Goal: Use online tool/utility: Utilize a website feature to perform a specific function

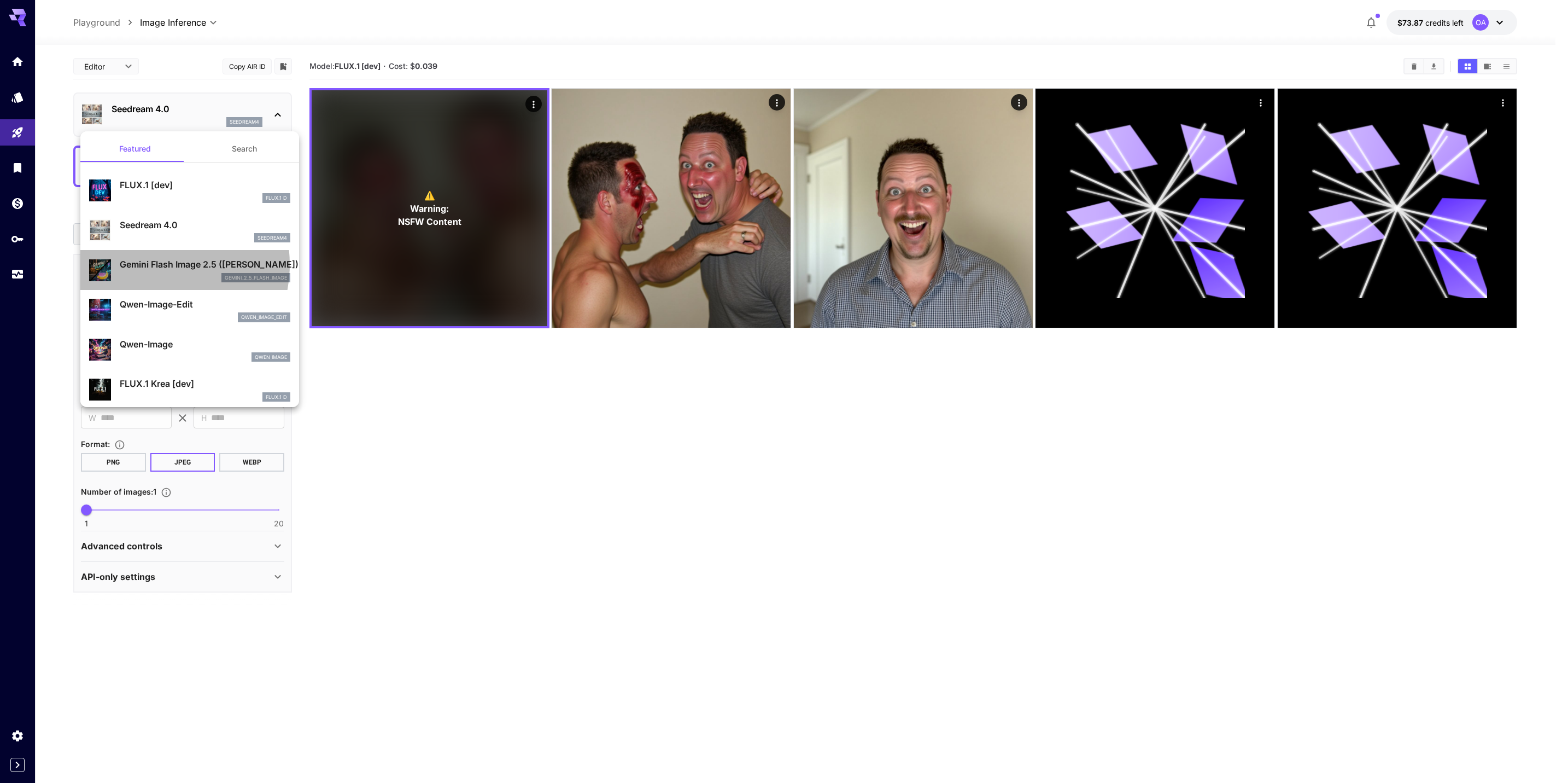
click at [151, 266] on p "Gemini Flash Image 2.5 ([PERSON_NAME])" at bounding box center [205, 264] width 171 height 13
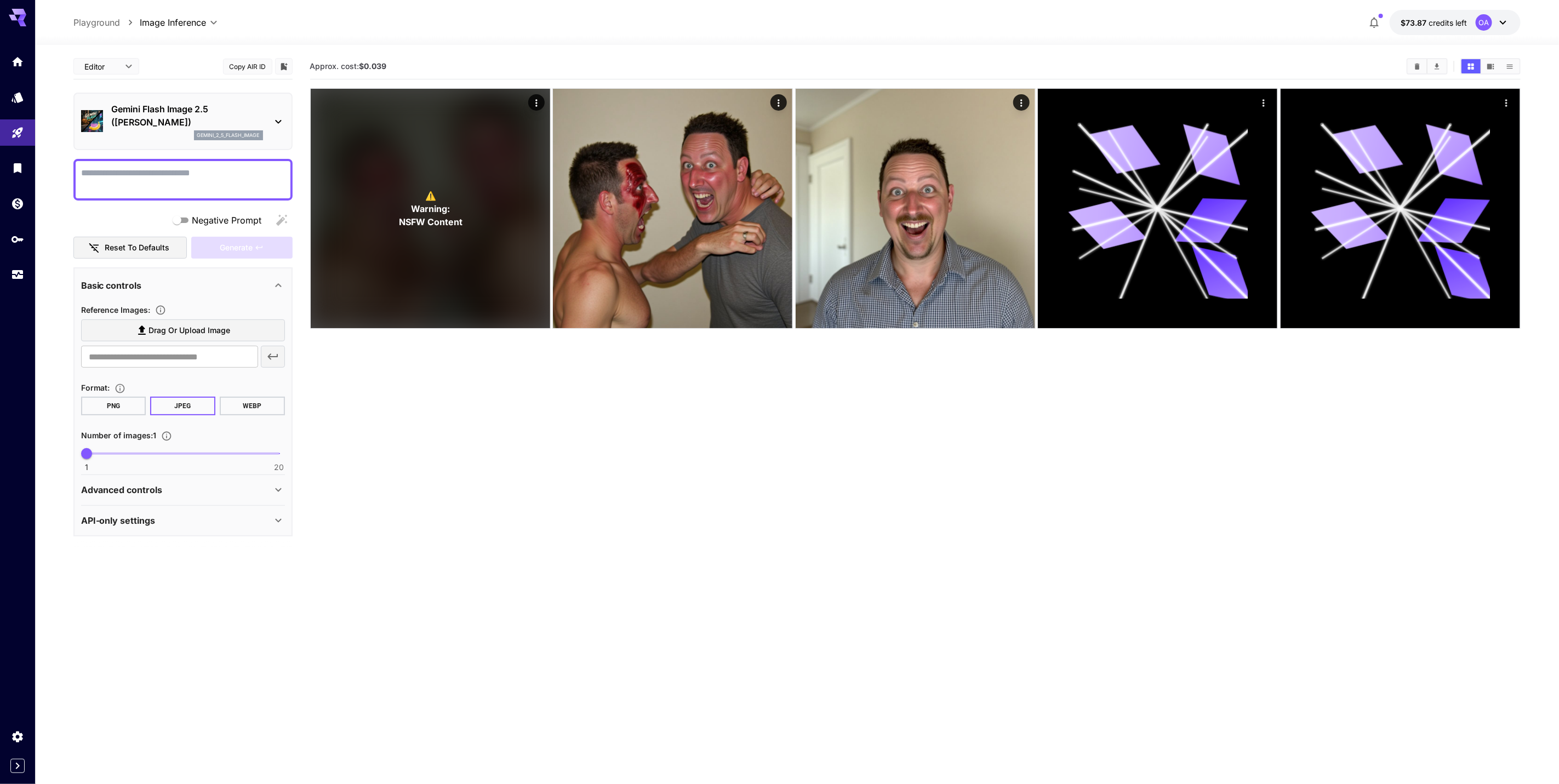
click at [194, 167] on textarea "Negative Prompt" at bounding box center [183, 179] width 204 height 26
paste textarea "**********"
type textarea "**********"
click at [250, 329] on label "Drag or upload image" at bounding box center [183, 331] width 204 height 22
click at [0, 0] on input "Drag or upload image" at bounding box center [0, 0] width 0 height 0
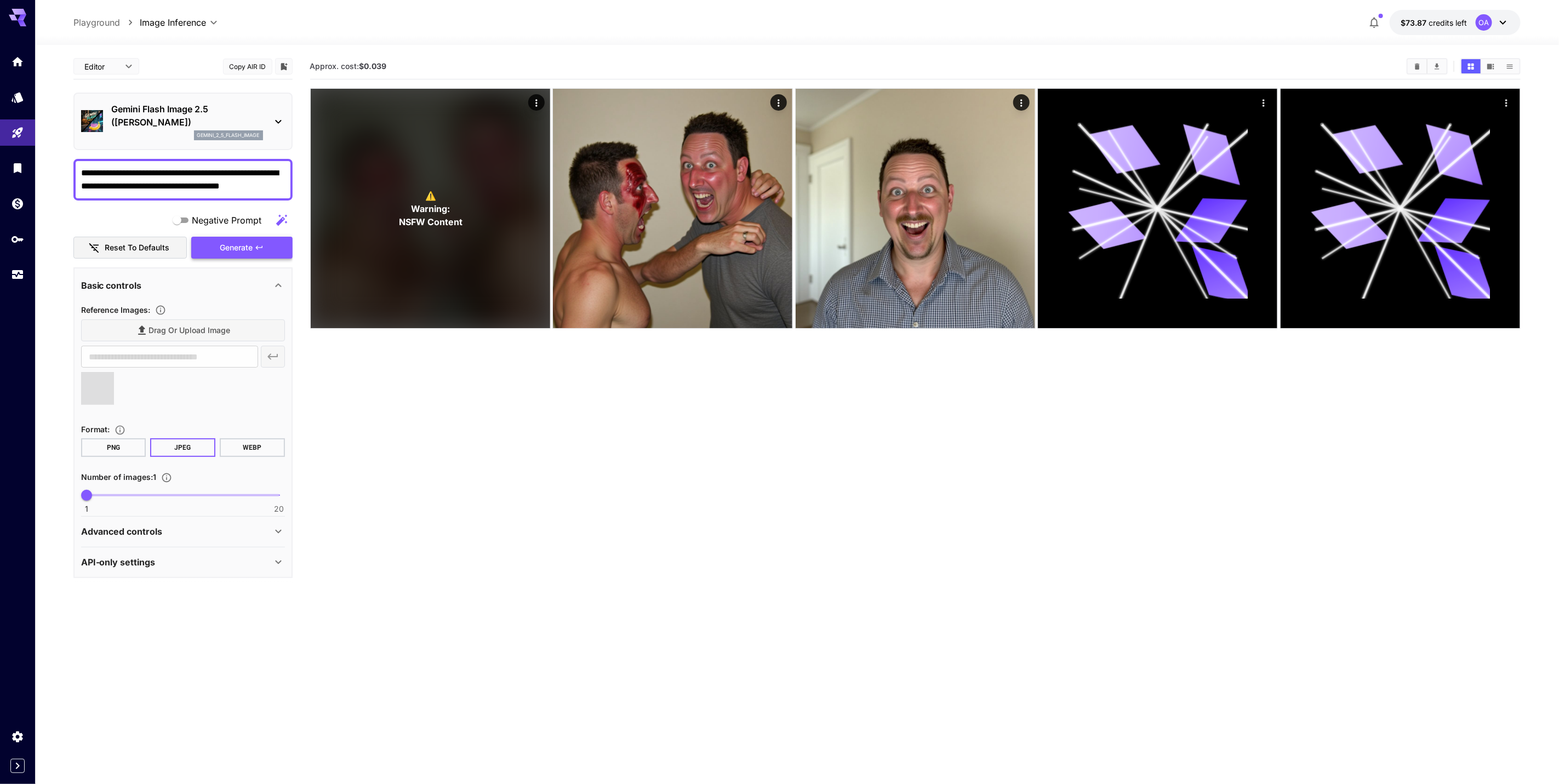
type input "**********"
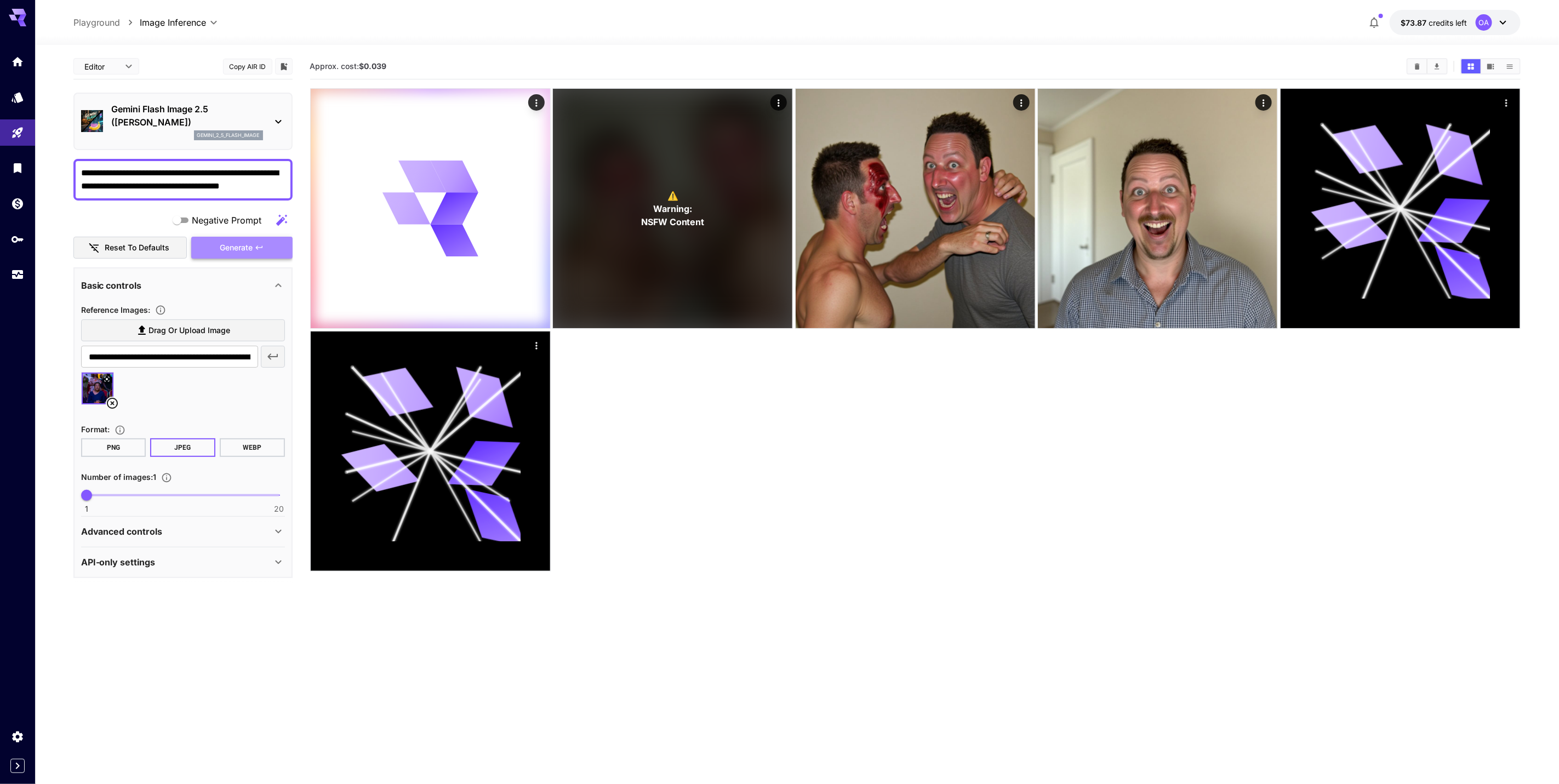
click at [244, 249] on span "Generate" at bounding box center [236, 248] width 33 height 13
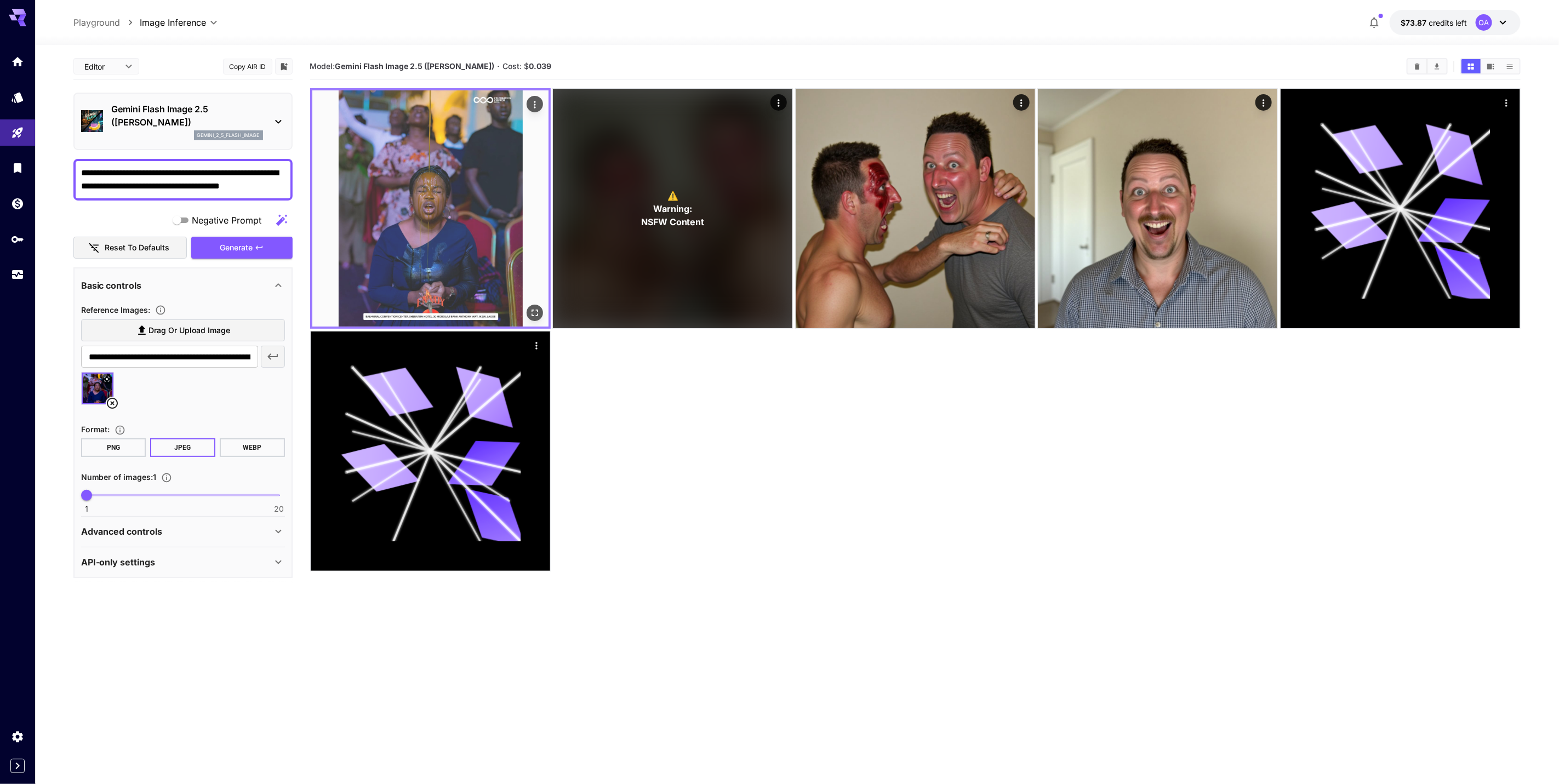
click at [528, 312] on button "Open in fullscreen" at bounding box center [535, 313] width 16 height 16
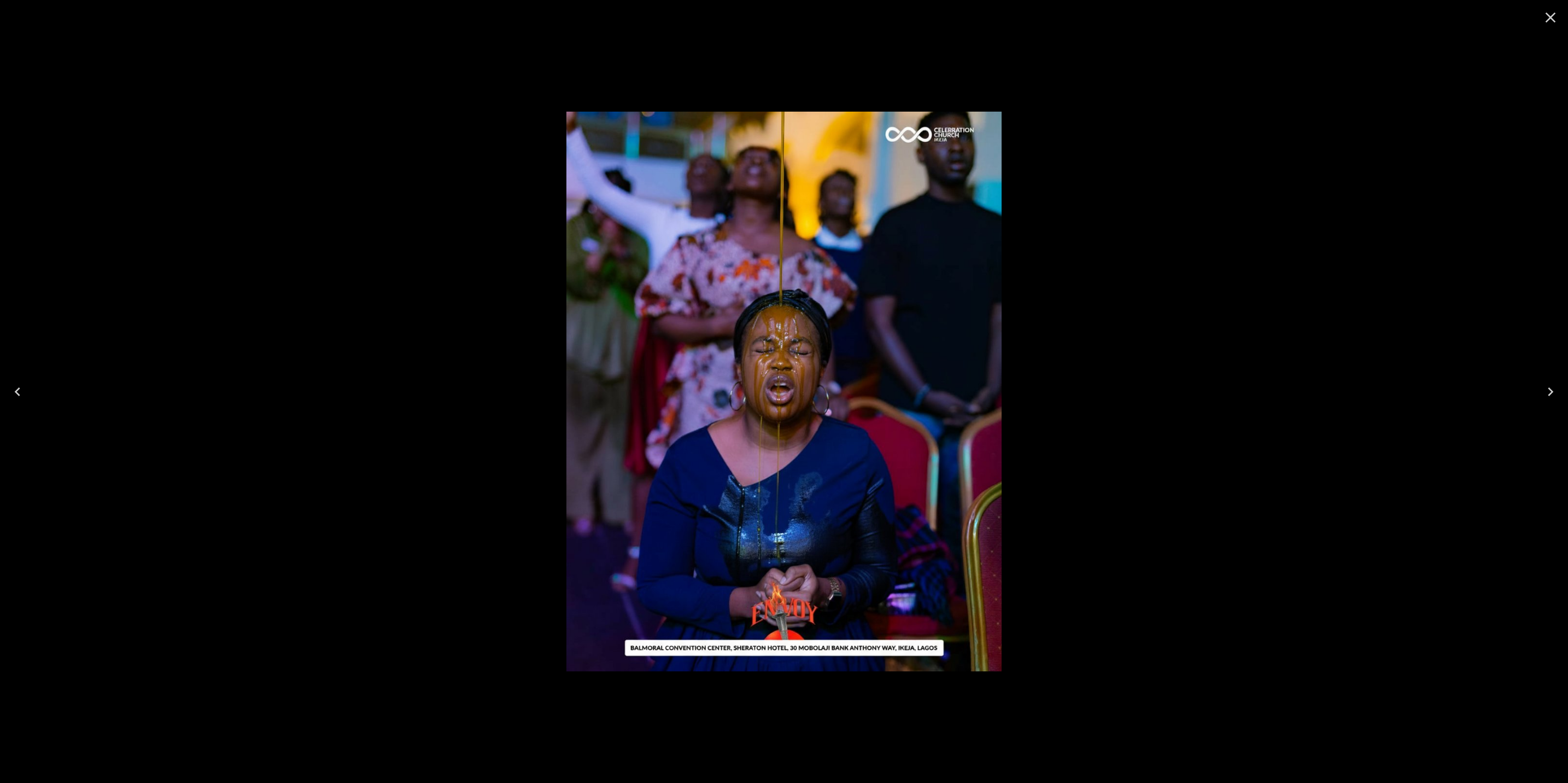
click at [1546, 17] on icon "Close" at bounding box center [1550, 17] width 17 height 17
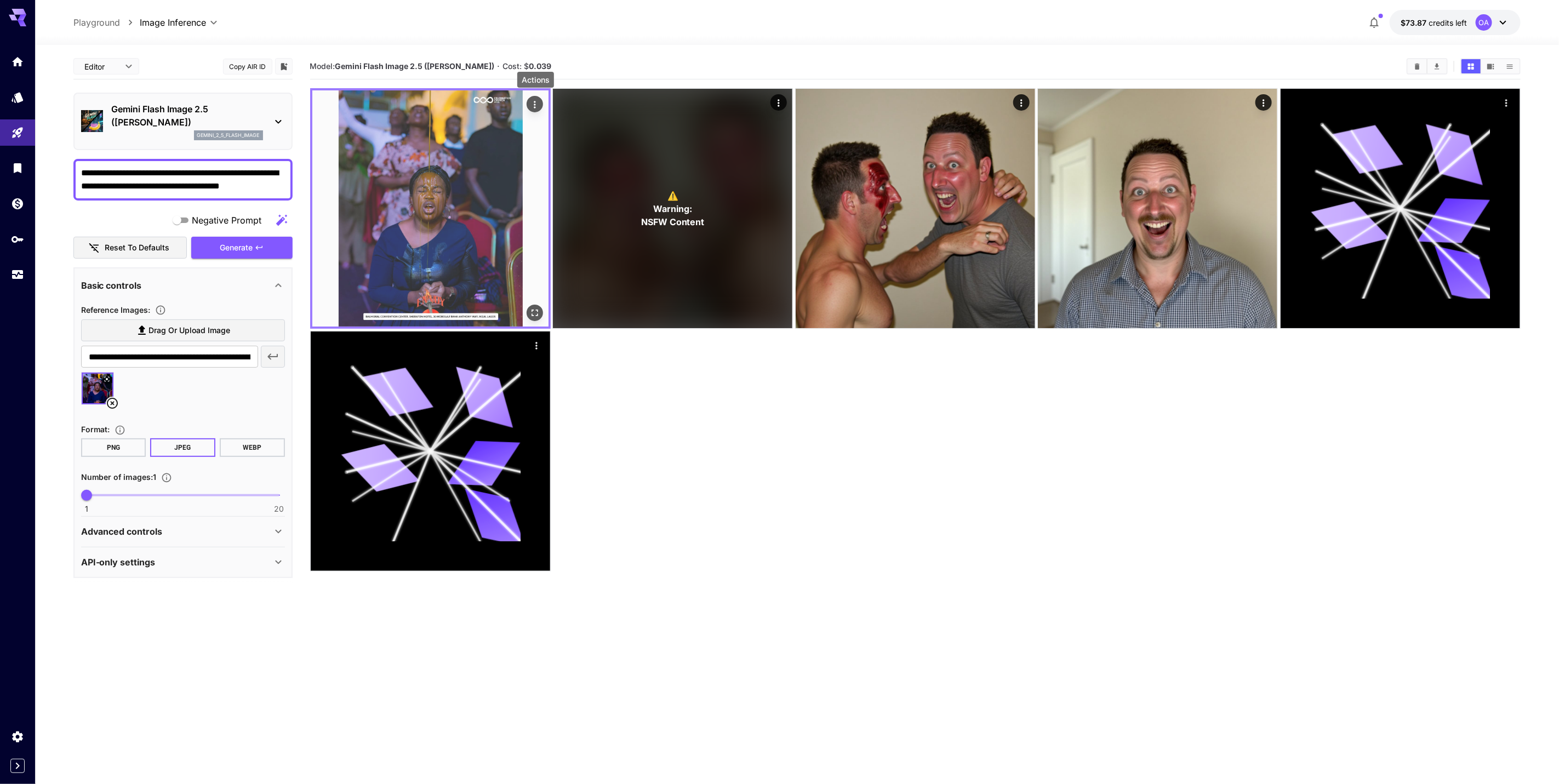
click at [535, 102] on icon "Actions" at bounding box center [535, 105] width 11 height 11
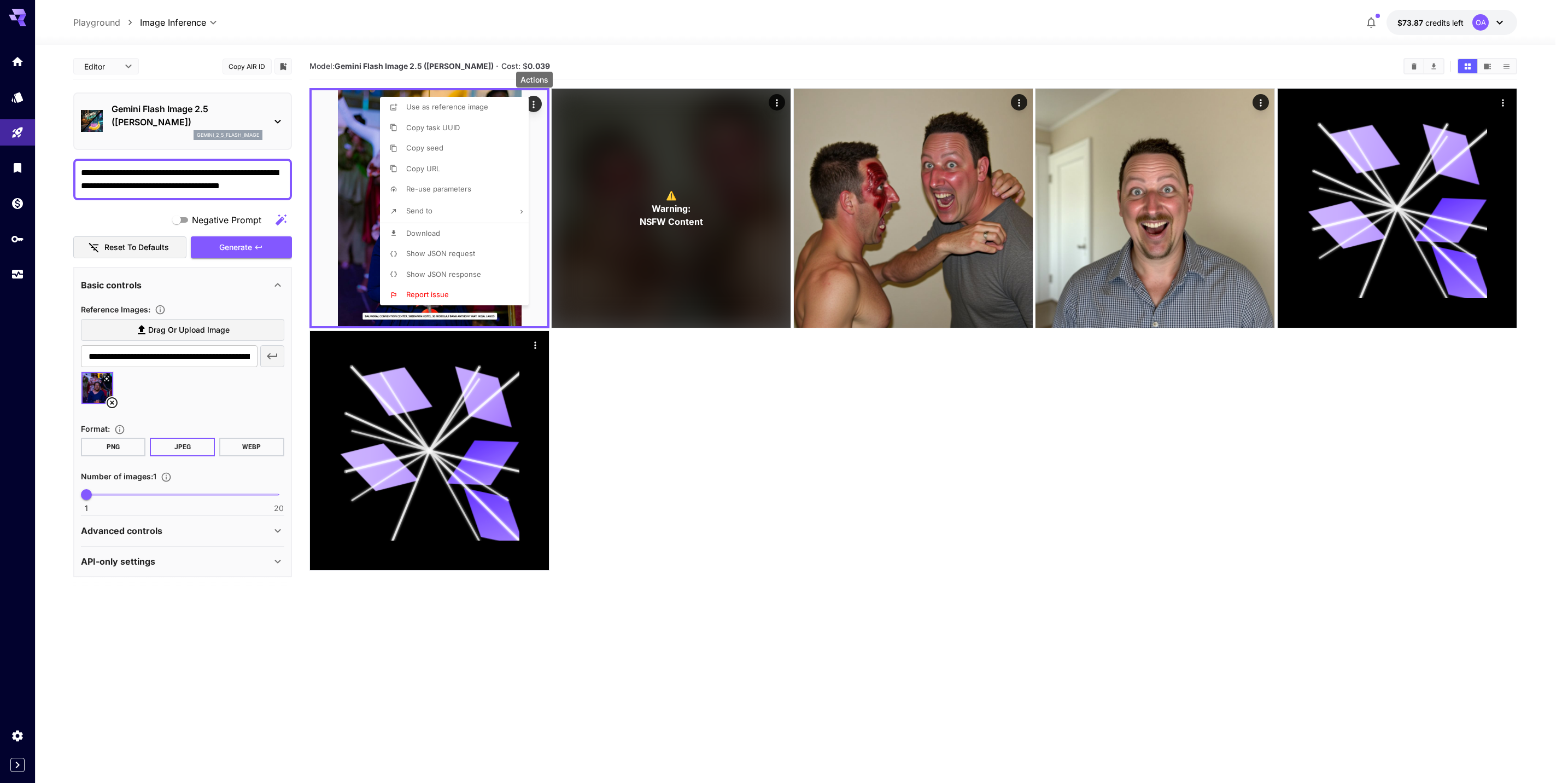
click at [446, 230] on li "Download" at bounding box center [458, 233] width 155 height 21
click at [218, 182] on div at bounding box center [784, 392] width 1568 height 783
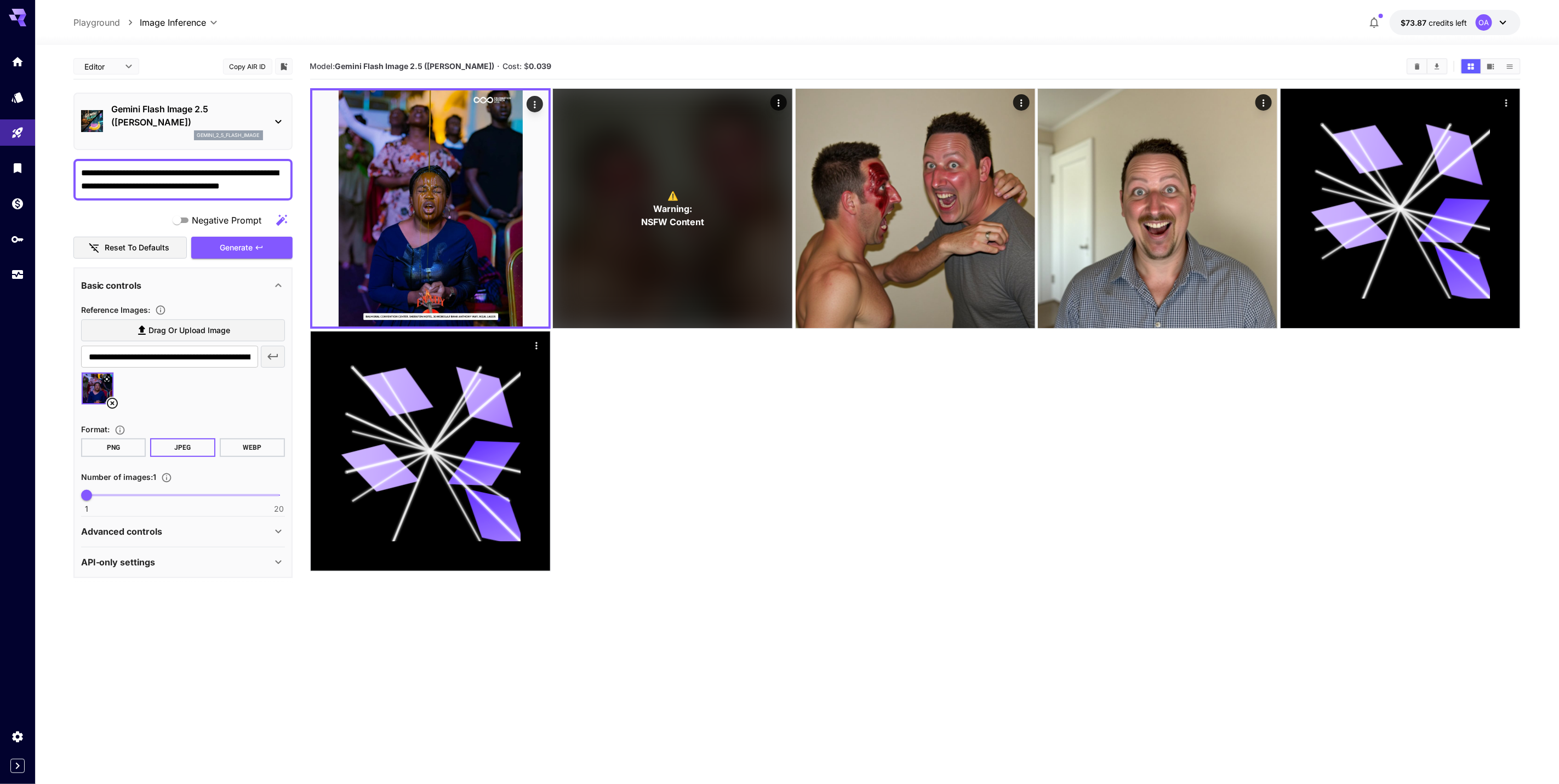
click at [112, 402] on icon at bounding box center [113, 403] width 13 height 13
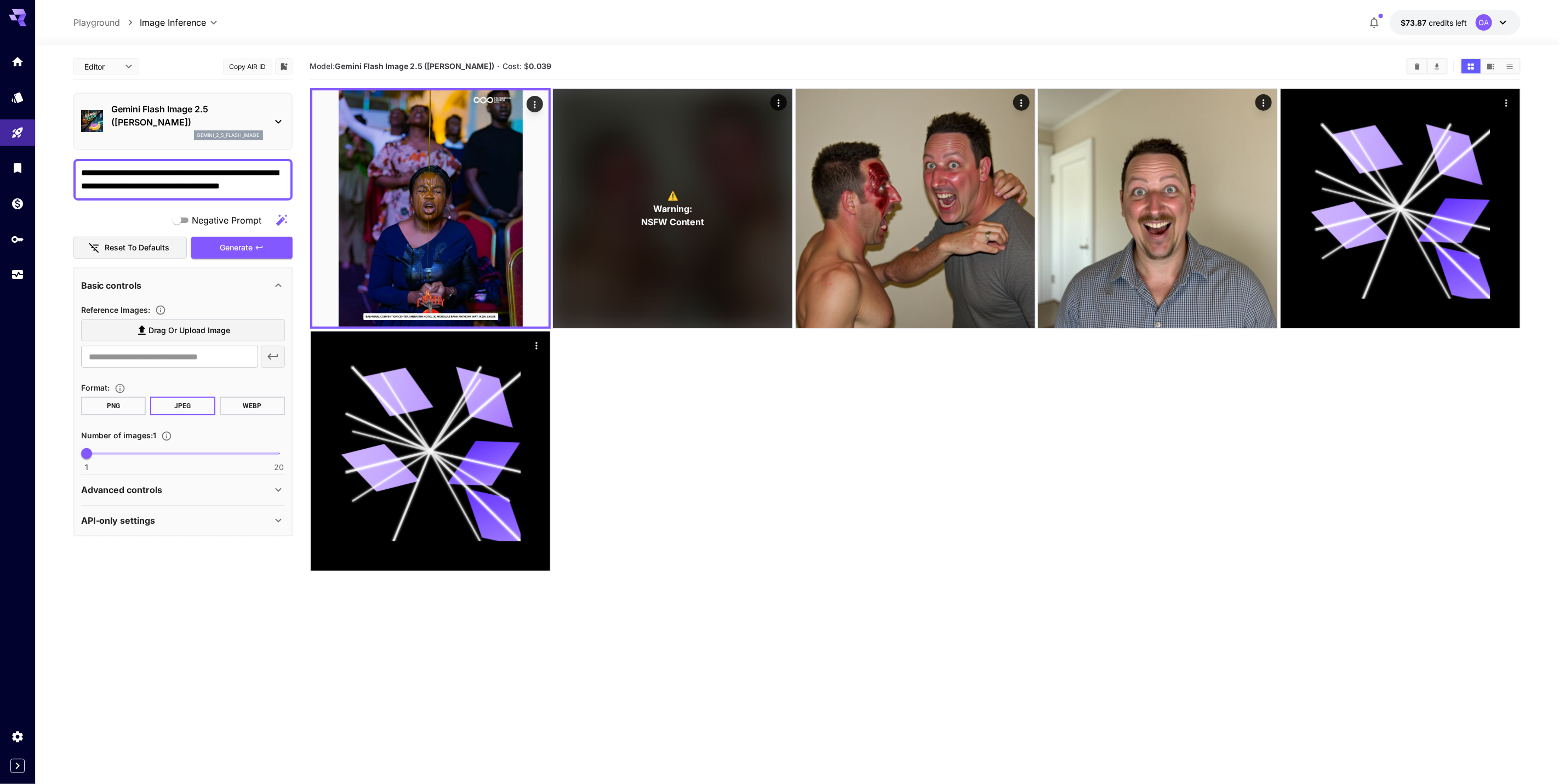
click at [189, 324] on span "Drag or upload image" at bounding box center [189, 331] width 81 height 13
click at [0, 0] on input "Drag or upload image" at bounding box center [0, 0] width 0 height 0
type input "**********"
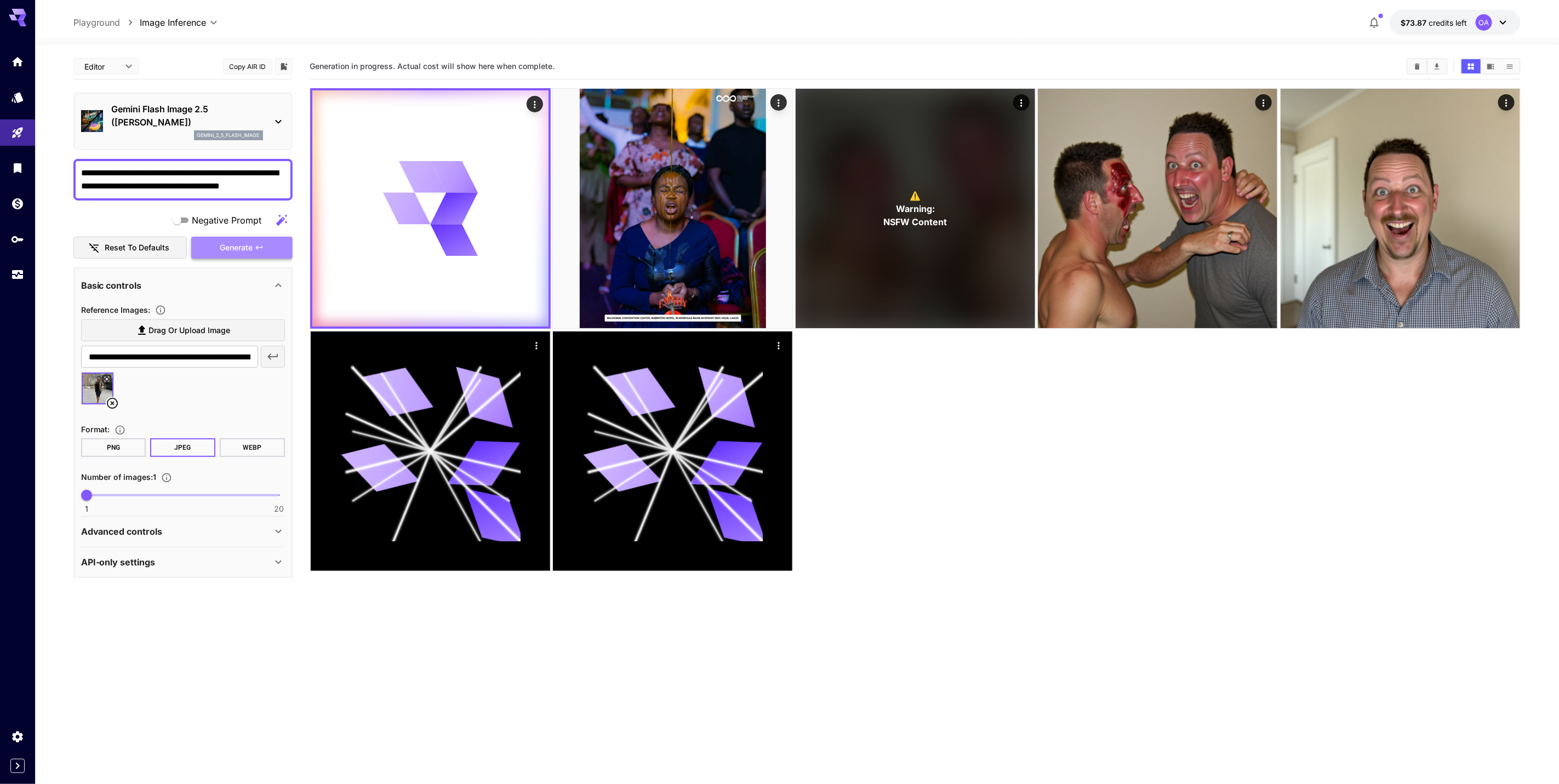
click at [239, 249] on span "Generate" at bounding box center [236, 248] width 33 height 13
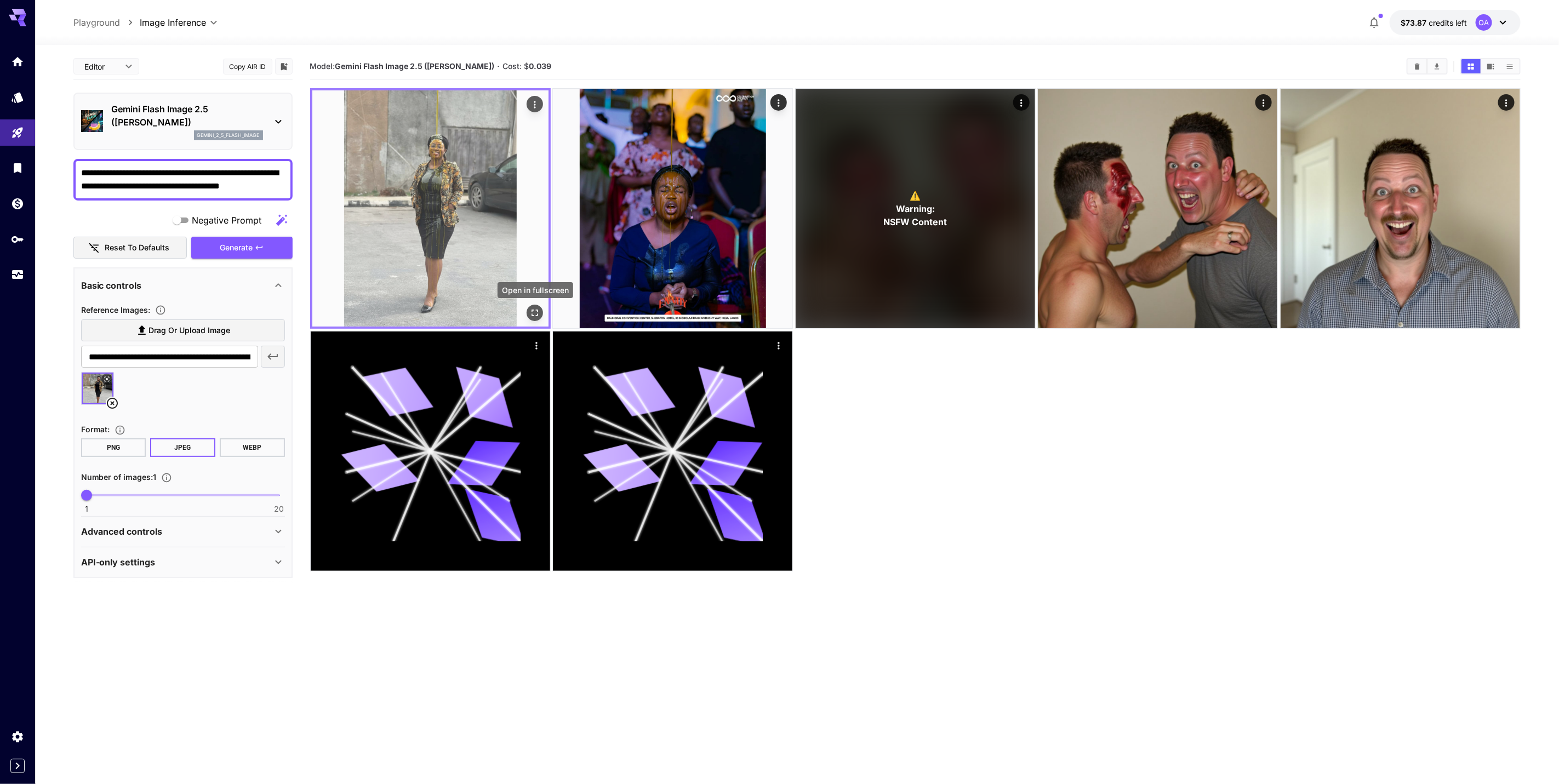
click at [527, 320] on div "Open in fullscreen" at bounding box center [535, 313] width 16 height 16
click at [530, 318] on icon "Open in fullscreen" at bounding box center [535, 313] width 11 height 11
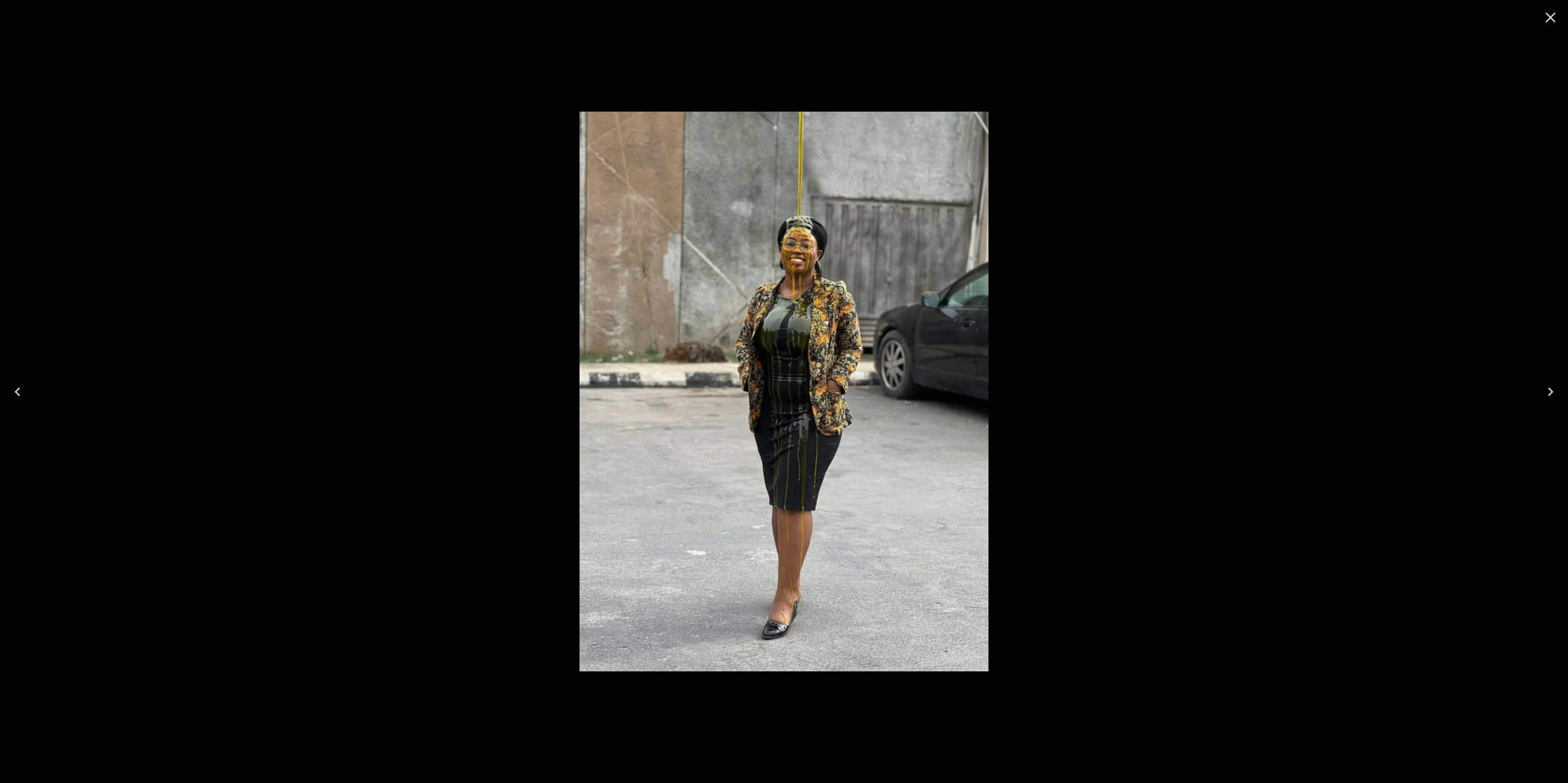
click at [1549, 18] on icon "Close" at bounding box center [1551, 18] width 10 height 10
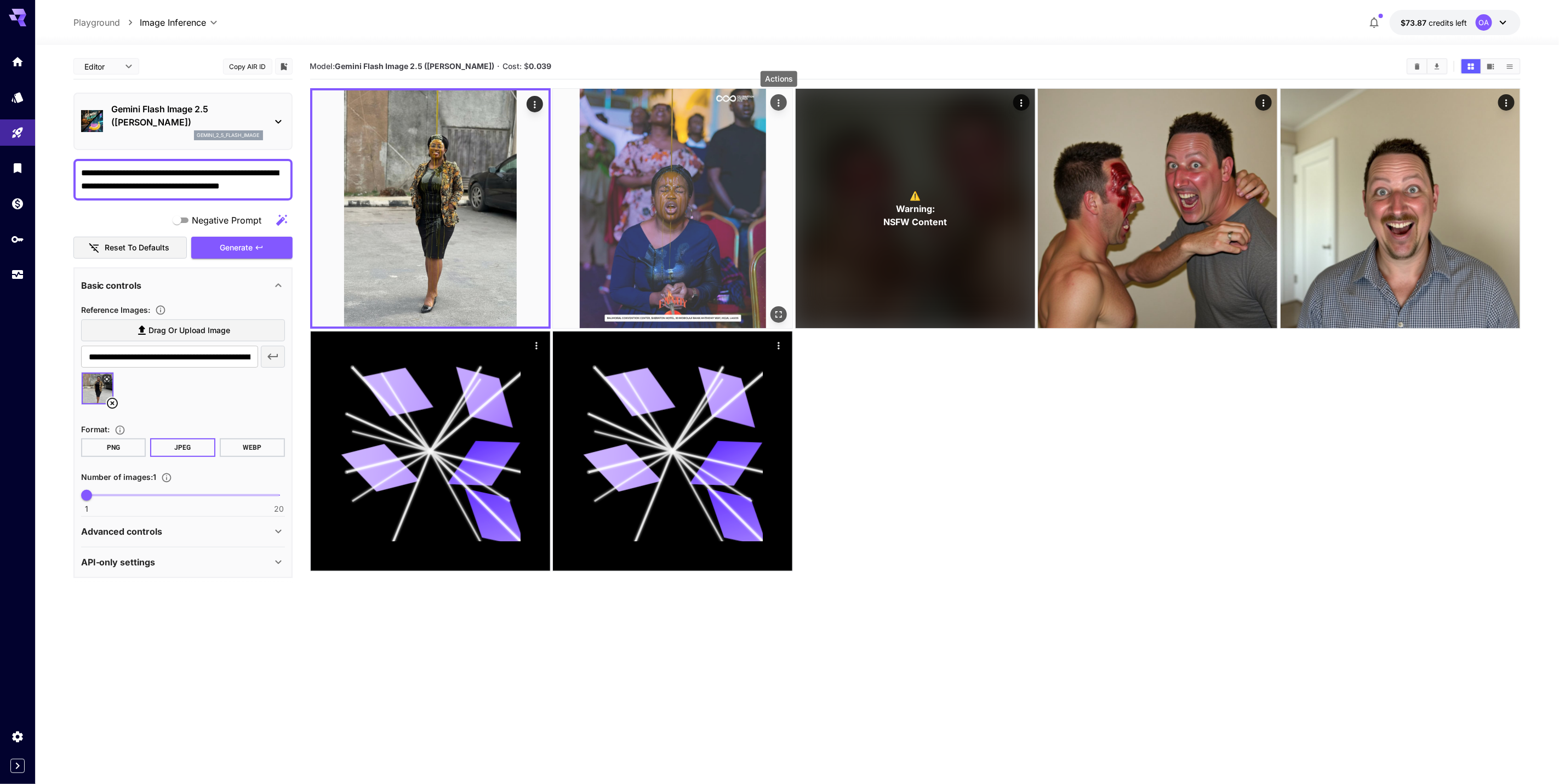
click at [779, 106] on icon "Actions" at bounding box center [779, 103] width 1 height 7
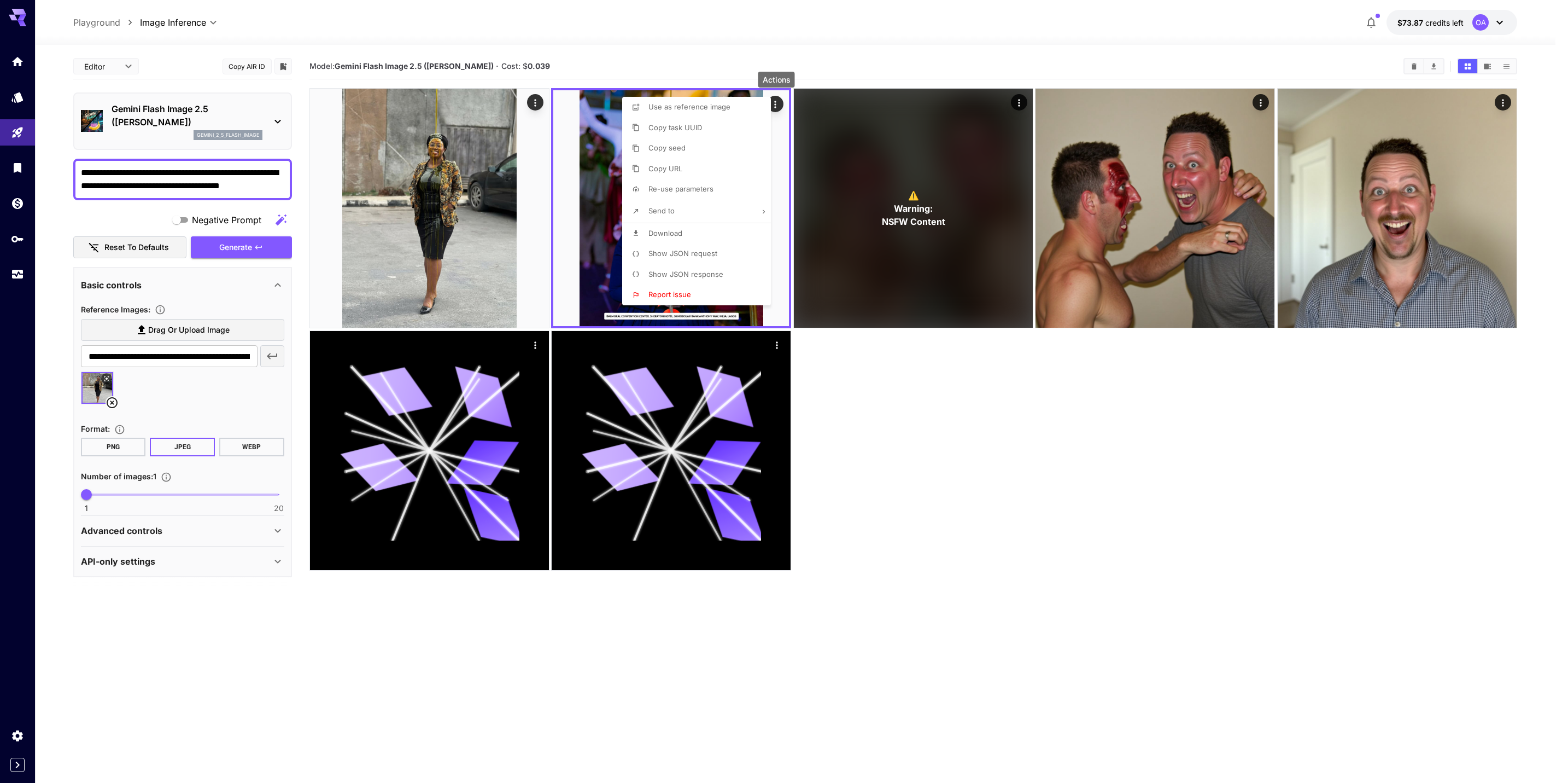
click at [676, 189] on span "Re-use parameters" at bounding box center [680, 189] width 65 height 9
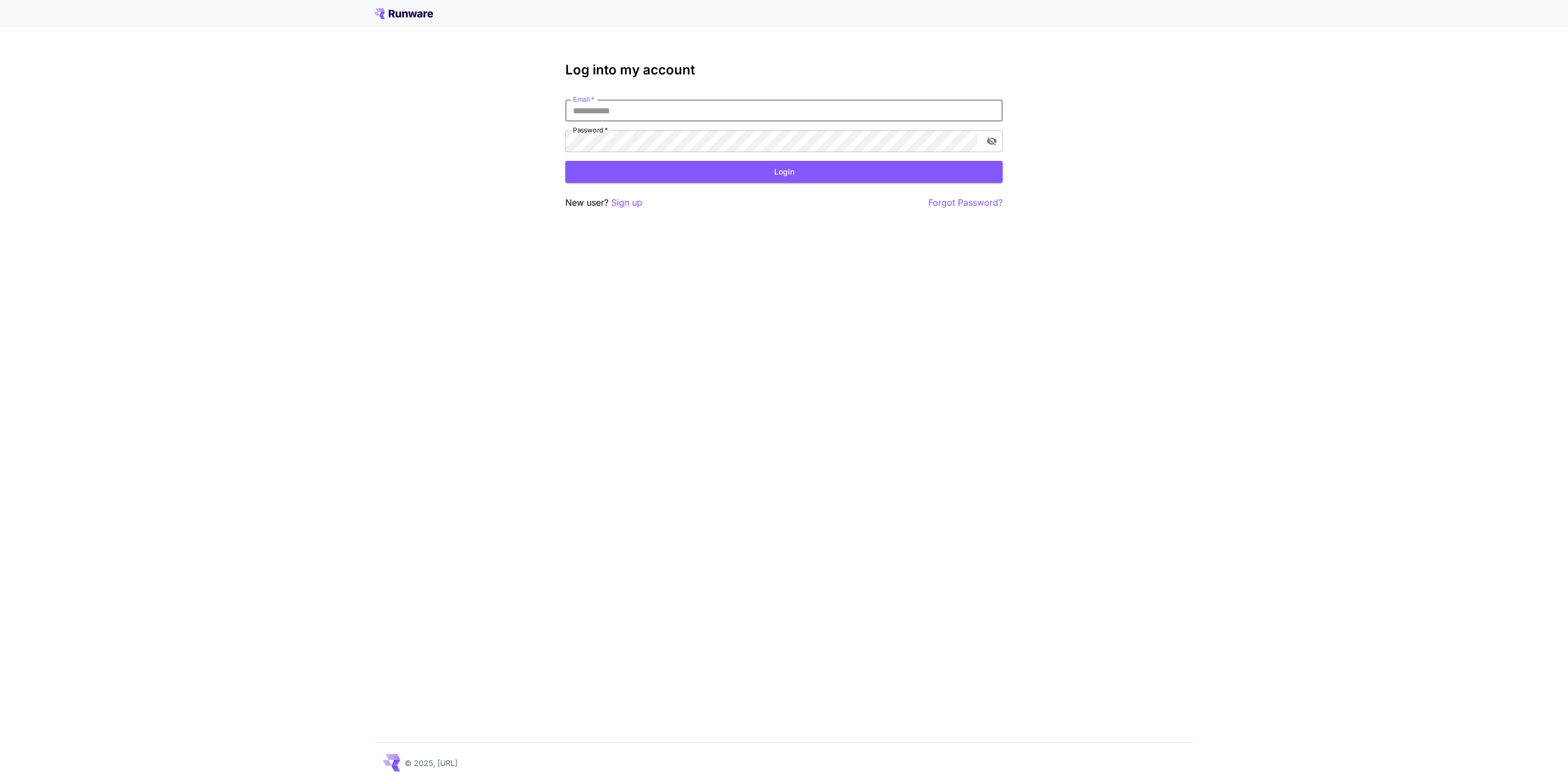
click at [809, 112] on input "Email   *" at bounding box center [783, 110] width 437 height 22
